Goal: Check status: Check status

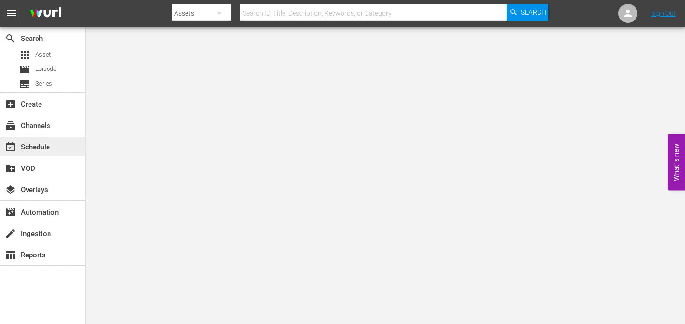
click at [39, 145] on div "event_available Schedule" at bounding box center [26, 145] width 53 height 9
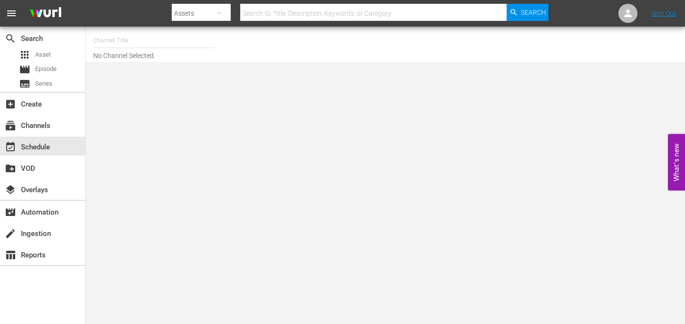
click at [133, 46] on input "text" at bounding box center [154, 40] width 122 height 23
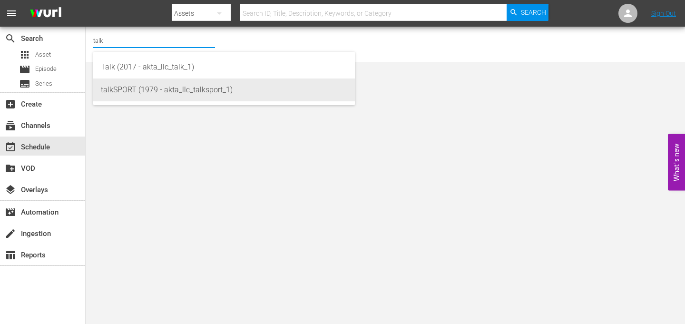
click at [109, 91] on div "talkSPORT (1979 - akta_llc_talksport_1)" at bounding box center [224, 90] width 247 height 23
type input "talkSPORT (1979 - akta_llc_talksport_1)"
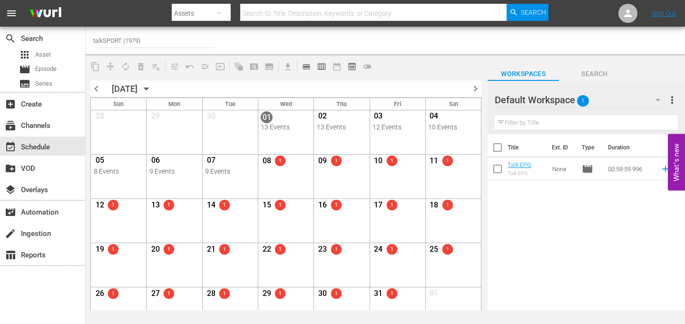
click at [96, 89] on span "chevron_left" at bounding box center [96, 89] width 12 height 12
